Goal: Transaction & Acquisition: Purchase product/service

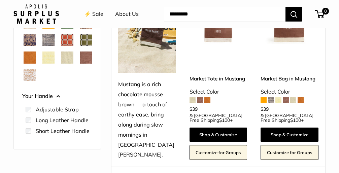
scroll to position [131, 0]
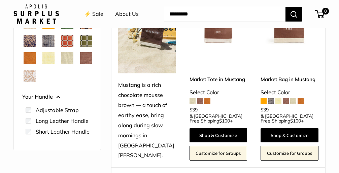
click at [61, 64] on span "Mint Sorbet" at bounding box center [67, 58] width 12 height 12
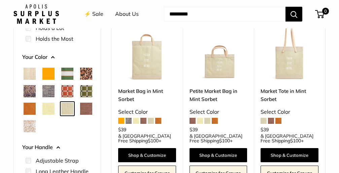
scroll to position [103, 0]
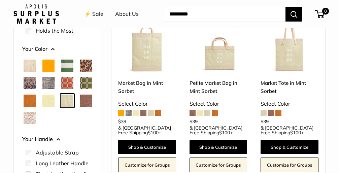
click at [0, 0] on img at bounding box center [0, 0] width 0 height 0
click at [205, 85] on link "Petite Market Bag in Mint Sorbet" at bounding box center [219, 87] width 58 height 16
click at [140, 83] on link "Market Bag in Mint Sorbet" at bounding box center [147, 87] width 58 height 16
click at [29, 124] on span "White Porcelain" at bounding box center [30, 118] width 12 height 12
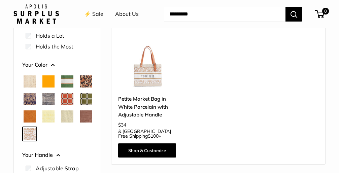
scroll to position [88, 0]
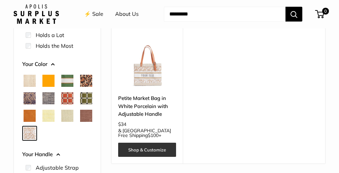
click at [149, 148] on link "Shop & Customize" at bounding box center [147, 150] width 58 height 14
click at [143, 146] on link "Shop & Customize" at bounding box center [147, 150] width 58 height 14
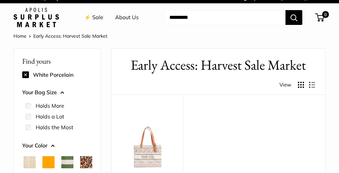
scroll to position [9, 0]
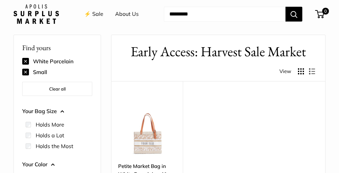
scroll to position [21, 0]
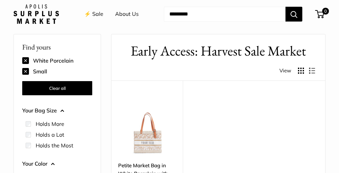
click at [56, 85] on button "Clear all" at bounding box center [57, 88] width 70 height 14
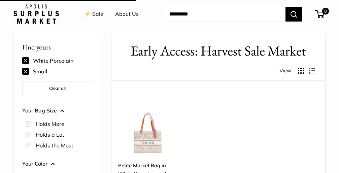
scroll to position [18, 0]
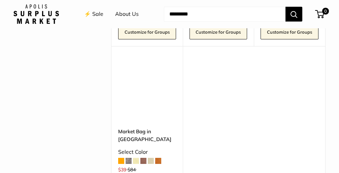
scroll to position [579, 0]
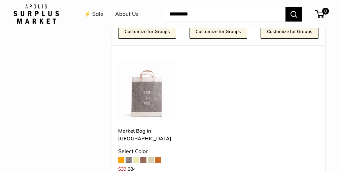
click at [0, 0] on img at bounding box center [0, 0] width 0 height 0
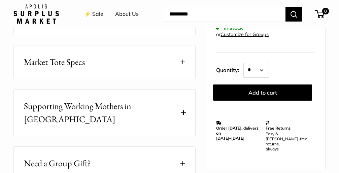
scroll to position [376, 0]
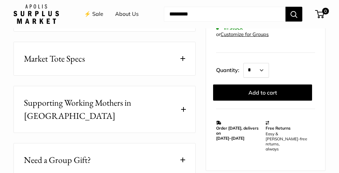
click at [184, 54] on button "Market Tote Specs" at bounding box center [105, 58] width 182 height 33
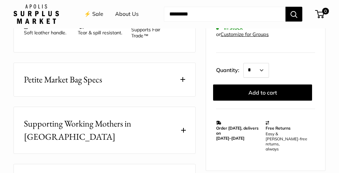
scroll to position [364, 0]
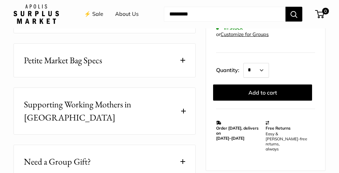
click at [183, 59] on span at bounding box center [183, 60] width 5 height 5
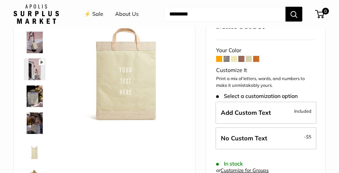
scroll to position [62, 0]
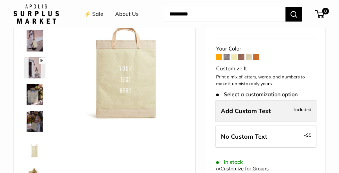
click at [233, 110] on span "Add Custom Text" at bounding box center [246, 111] width 50 height 8
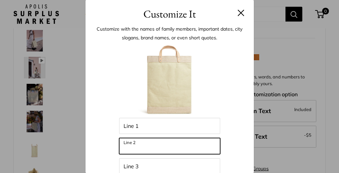
click at [162, 147] on input "Line 2" at bounding box center [169, 146] width 101 height 16
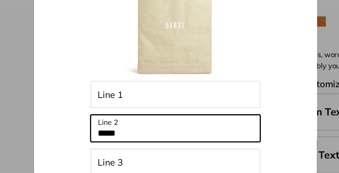
scroll to position [77, 0]
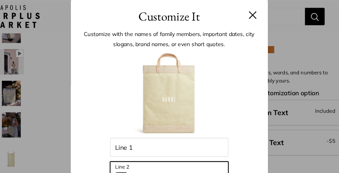
type input "*****"
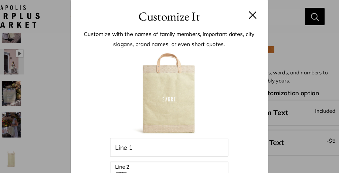
click at [238, 10] on button at bounding box center [241, 12] width 7 height 7
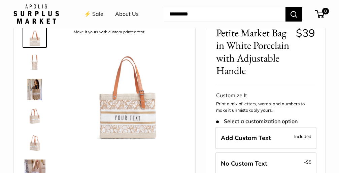
scroll to position [25, 0]
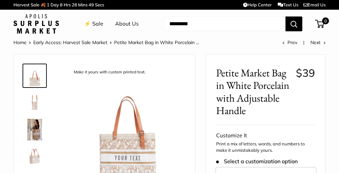
scroll to position [0, 0]
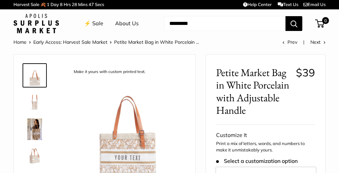
click at [34, 105] on img at bounding box center [35, 103] width 22 height 22
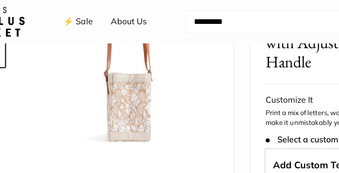
scroll to position [36, 0]
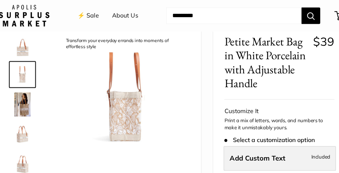
click at [225, 143] on span "Add Custom Text" at bounding box center [246, 143] width 50 height 8
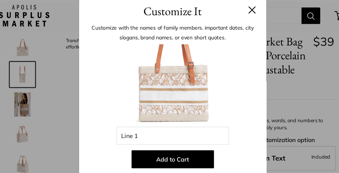
scroll to position [5, 0]
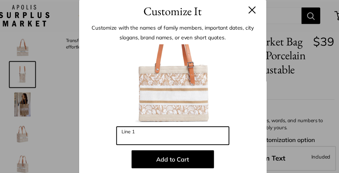
click at [161, 122] on input "Line 1" at bounding box center [169, 122] width 101 height 16
type input "*****"
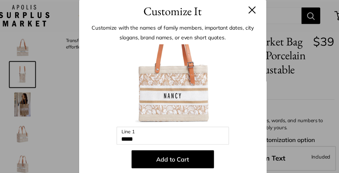
click at [238, 7] on button at bounding box center [241, 8] width 7 height 7
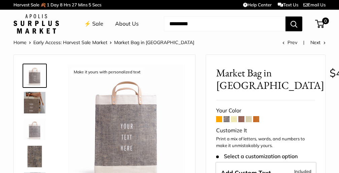
click at [219, 117] on span at bounding box center [219, 119] width 6 height 6
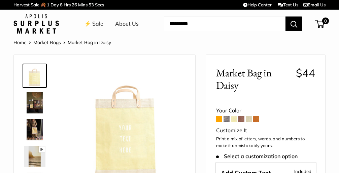
click at [250, 118] on span at bounding box center [249, 119] width 6 height 6
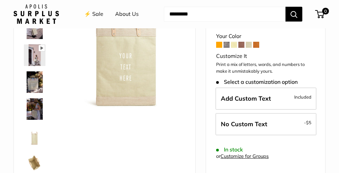
scroll to position [75, 0]
